Goal: Navigation & Orientation: Find specific page/section

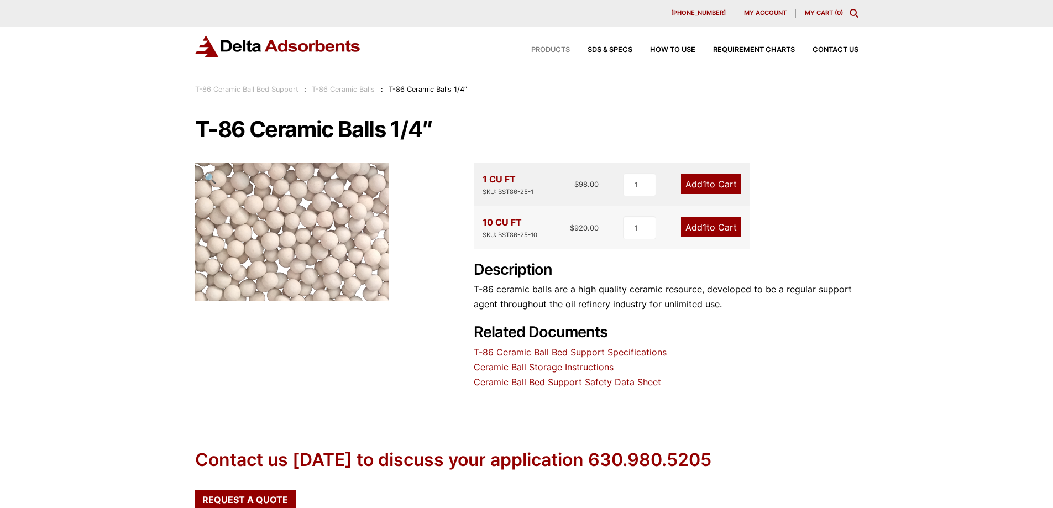
click at [544, 49] on span "Products" at bounding box center [550, 49] width 39 height 7
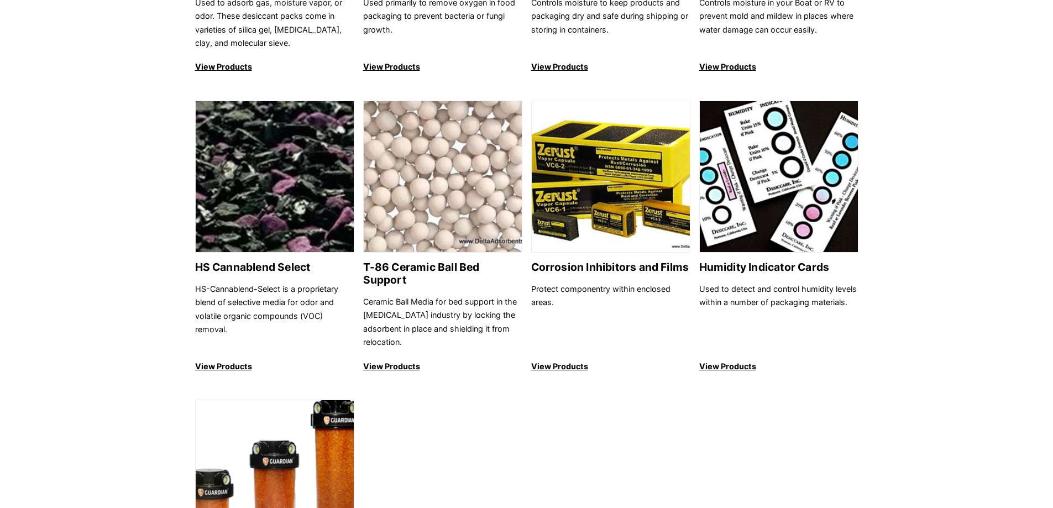
scroll to position [995, 0]
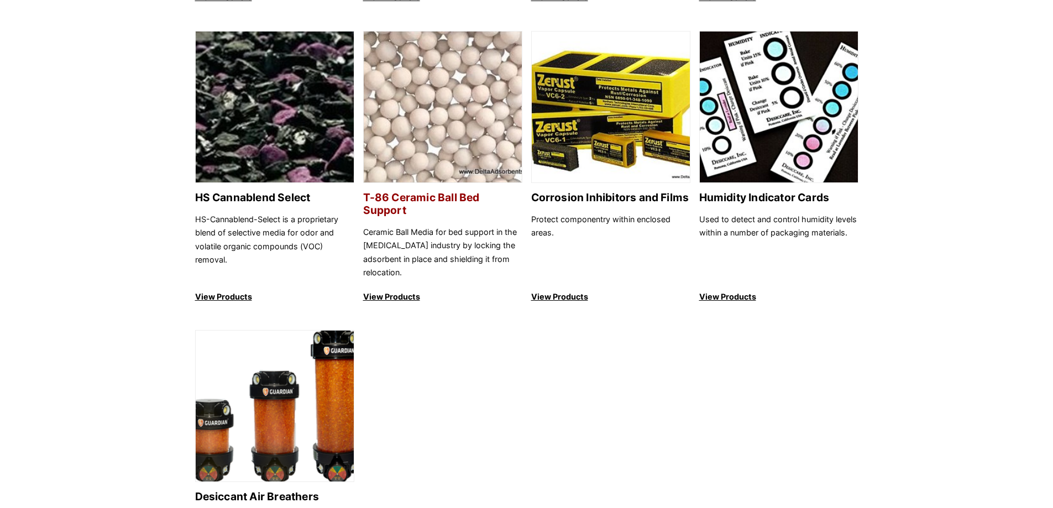
click at [392, 290] on p "View Products" at bounding box center [442, 296] width 159 height 13
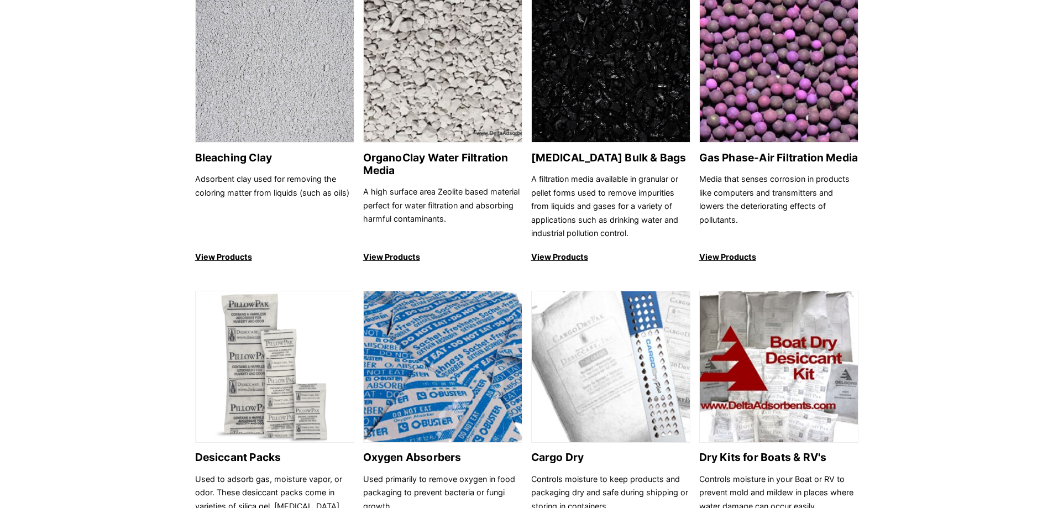
scroll to position [387, 0]
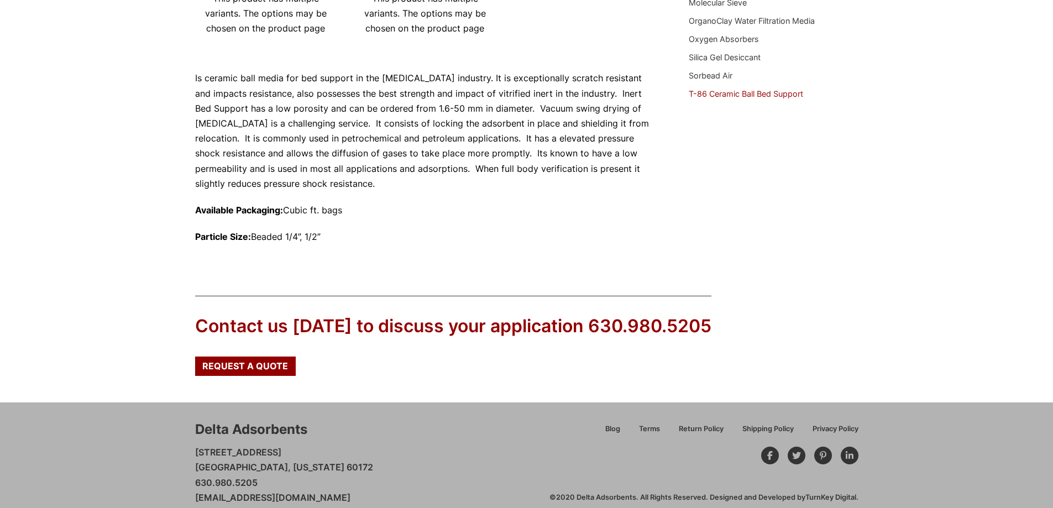
scroll to position [364, 0]
